Goal: Find specific page/section: Find specific page/section

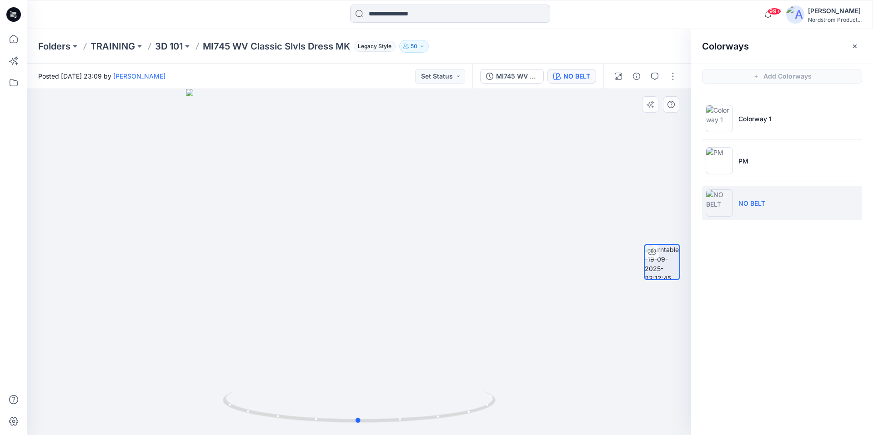
drag, startPoint x: 0, startPoint y: 0, endPoint x: 489, endPoint y: 285, distance: 565.5
click at [489, 285] on div at bounding box center [359, 262] width 664 height 346
click at [717, 165] on img at bounding box center [718, 160] width 27 height 27
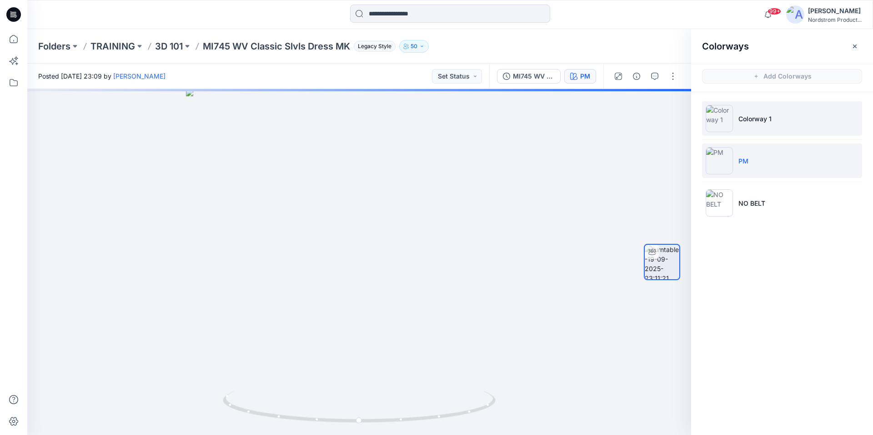
click at [725, 124] on img at bounding box center [718, 118] width 27 height 27
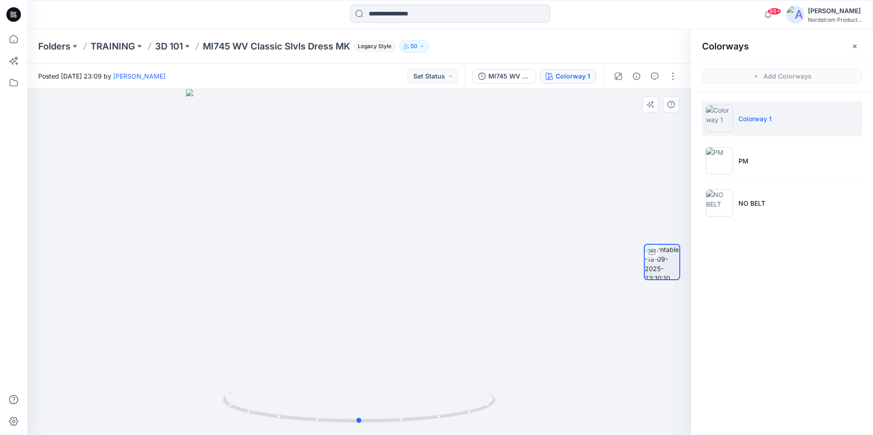
click at [521, 276] on div at bounding box center [359, 262] width 664 height 346
drag, startPoint x: 454, startPoint y: 288, endPoint x: 454, endPoint y: 299, distance: 10.9
click at [454, 299] on div at bounding box center [359, 262] width 664 height 346
click at [156, 49] on p "3D 101" at bounding box center [169, 46] width 28 height 13
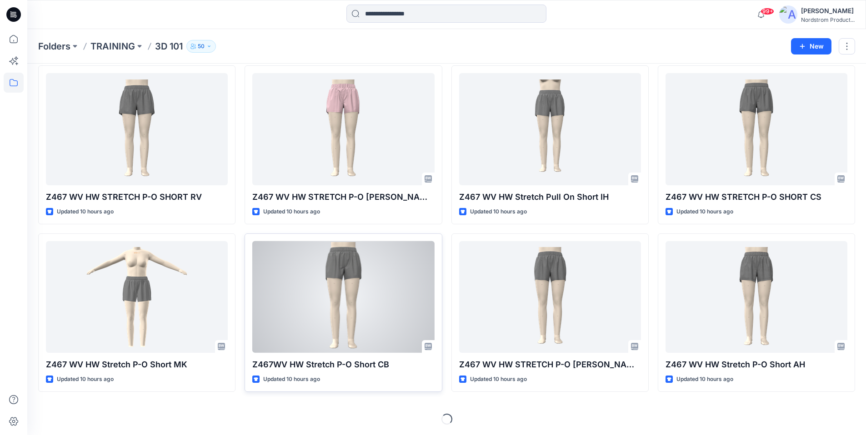
scroll to position [1211, 0]
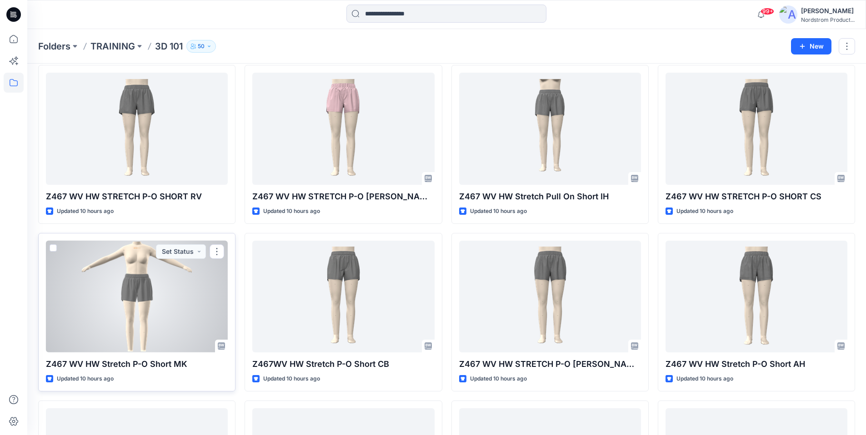
click at [198, 299] on div at bounding box center [137, 297] width 182 height 112
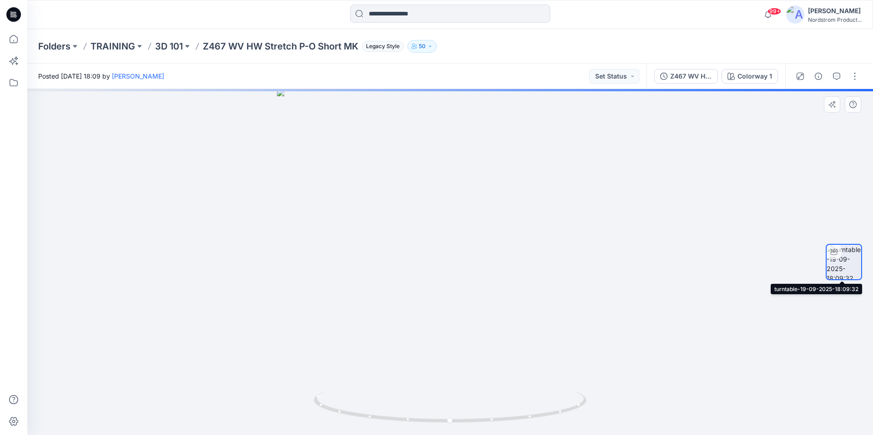
click at [844, 261] on img at bounding box center [843, 262] width 35 height 35
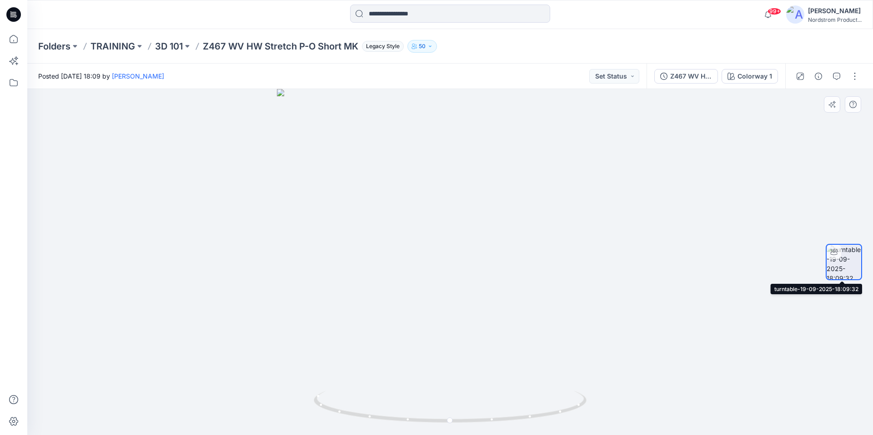
click at [845, 270] on img at bounding box center [843, 262] width 35 height 35
click at [750, 78] on div "Colorway 1" at bounding box center [754, 76] width 35 height 10
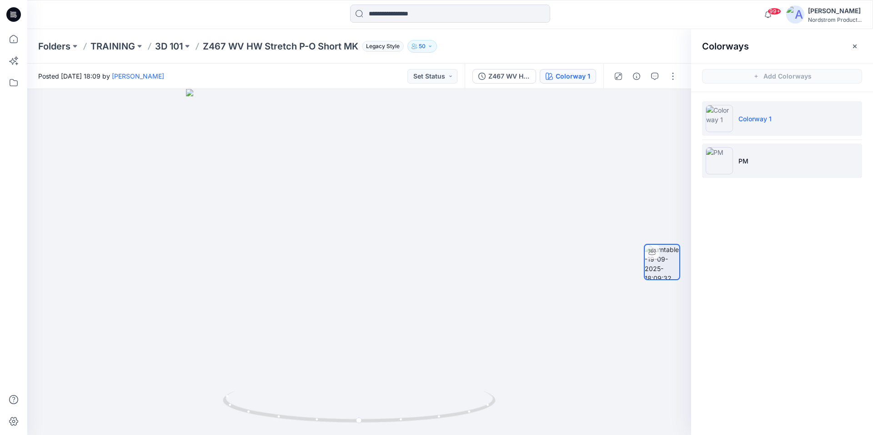
click at [714, 168] on img at bounding box center [718, 160] width 27 height 27
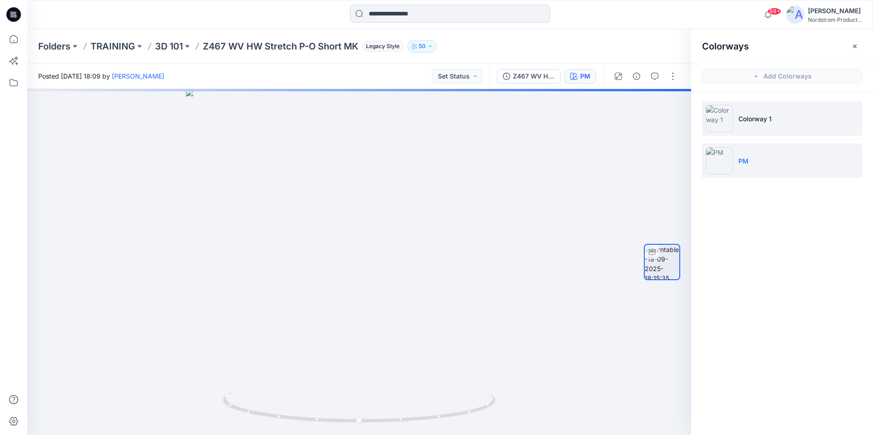
click at [726, 121] on img at bounding box center [718, 118] width 27 height 27
